Goal: Task Accomplishment & Management: Manage account settings

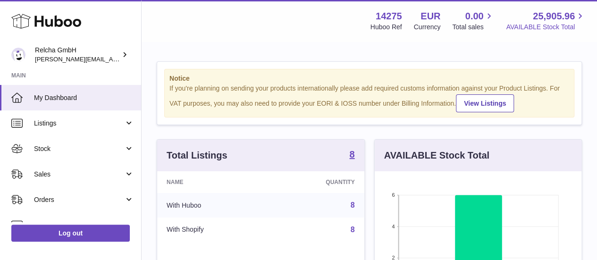
click at [562, 18] on span "25,905.96" at bounding box center [554, 16] width 42 height 13
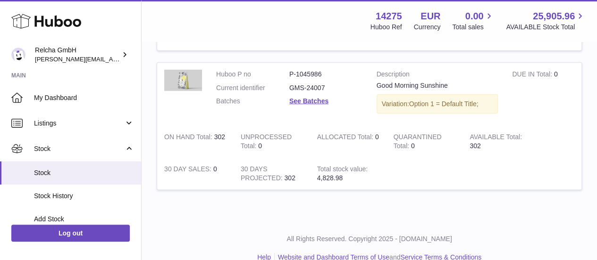
scroll to position [1093, 0]
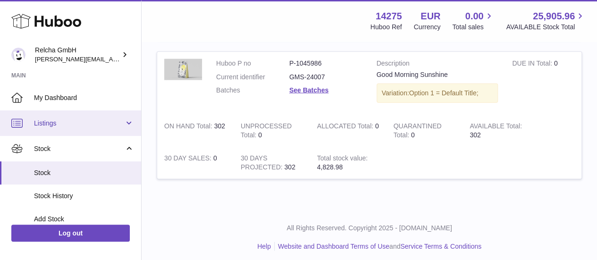
click at [59, 119] on span "Listings" at bounding box center [79, 123] width 90 height 9
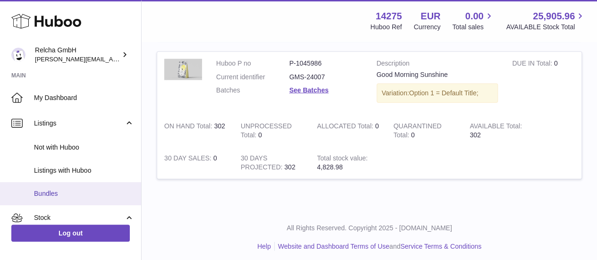
click at [90, 193] on span "Bundles" at bounding box center [84, 193] width 100 height 9
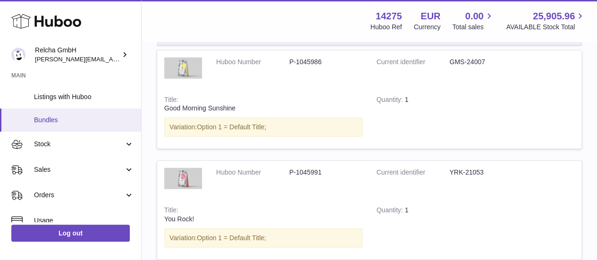
scroll to position [189, 0]
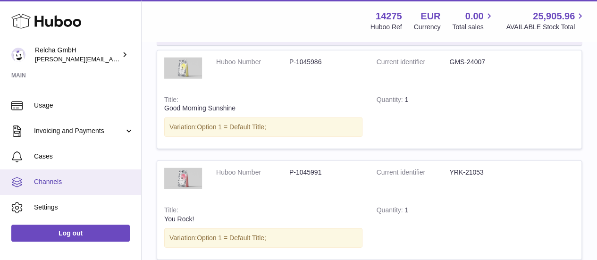
click at [64, 189] on link "Channels" at bounding box center [70, 181] width 141 height 25
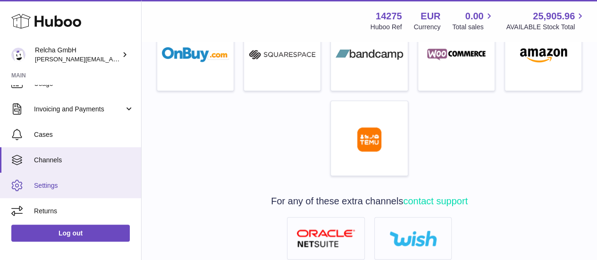
scroll to position [143, 0]
click at [82, 177] on link "Settings" at bounding box center [70, 184] width 141 height 25
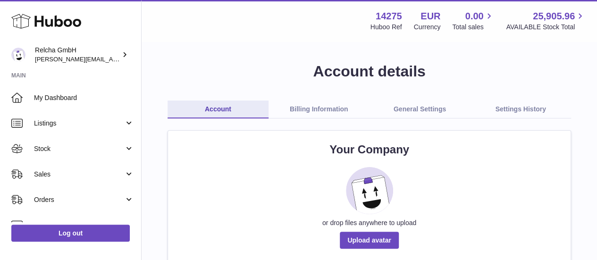
click at [306, 108] on link "Billing Information" at bounding box center [319, 110] width 101 height 18
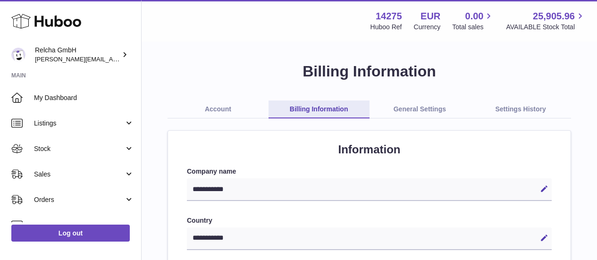
select select "**"
click at [406, 111] on link "General Settings" at bounding box center [420, 110] width 101 height 18
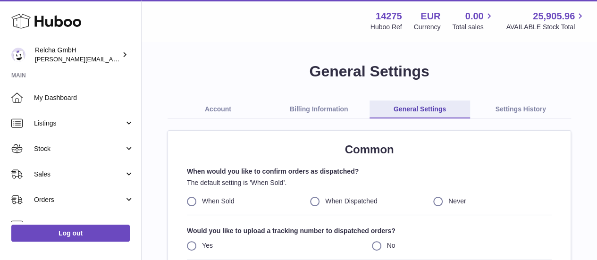
click at [502, 108] on link "Settings History" at bounding box center [520, 110] width 101 height 18
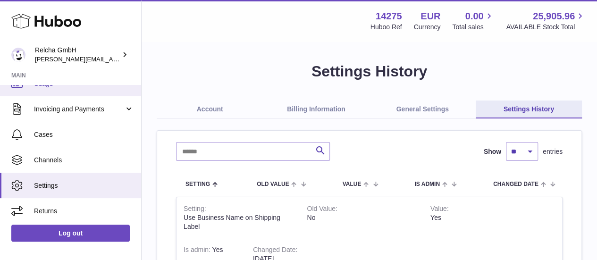
scroll to position [143, 0]
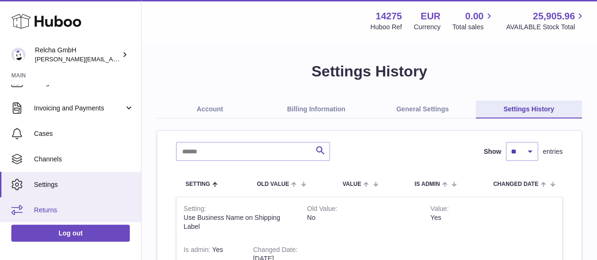
click at [80, 209] on span "Returns" at bounding box center [84, 210] width 100 height 9
